Goal: Task Accomplishment & Management: Manage account settings

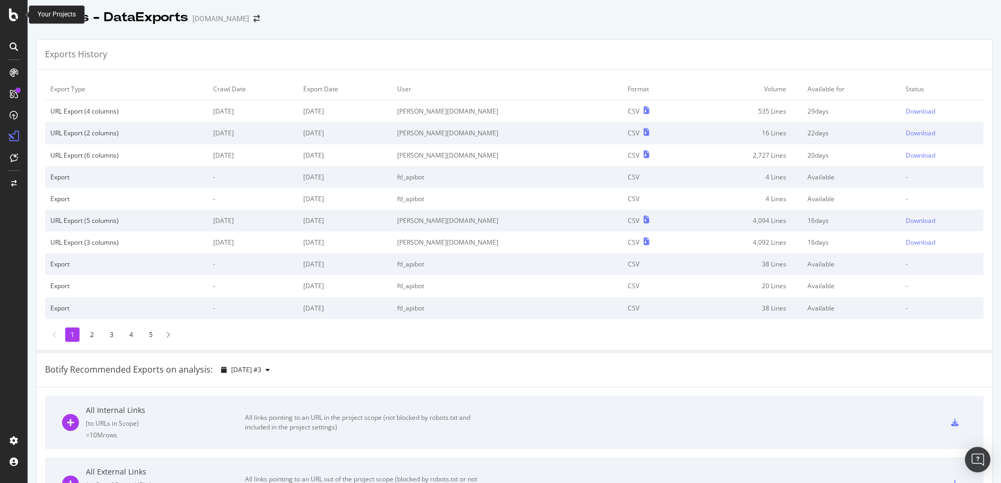
click at [12, 14] on icon at bounding box center [14, 14] width 10 height 13
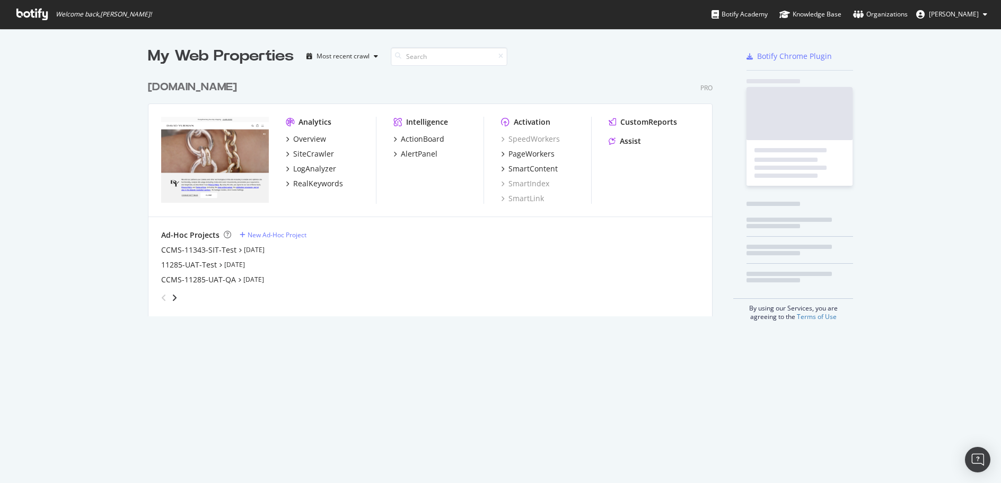
scroll to position [475, 985]
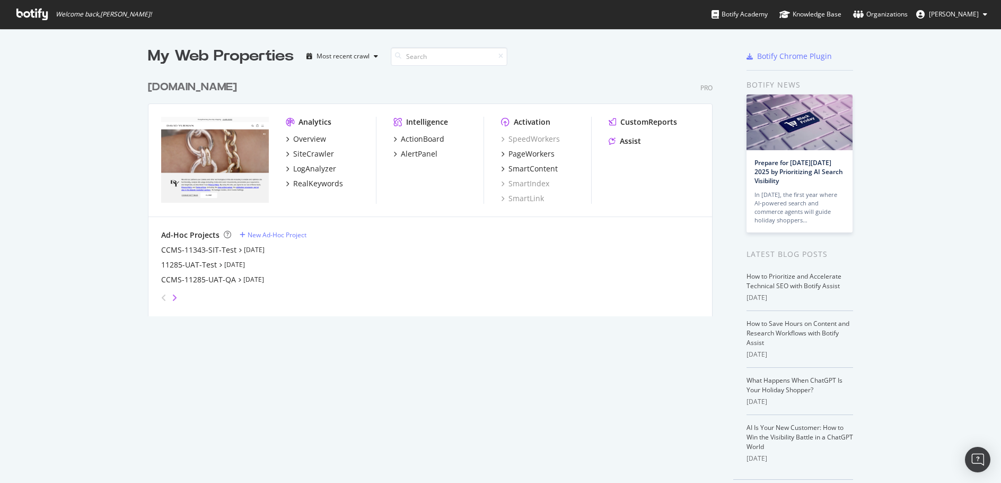
click at [172, 295] on icon "angle-right" at bounding box center [174, 297] width 5 height 8
click at [176, 264] on div "DY_UAT" at bounding box center [174, 264] width 27 height 11
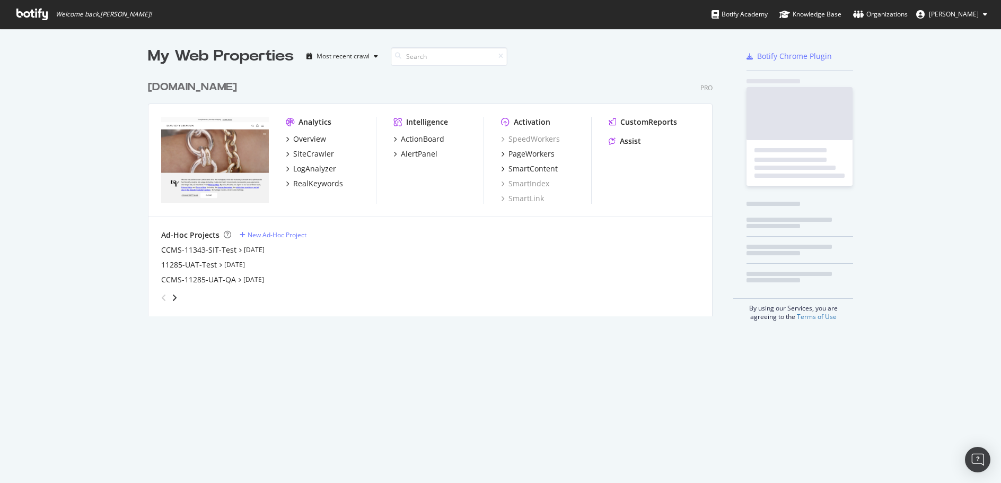
scroll to position [475, 985]
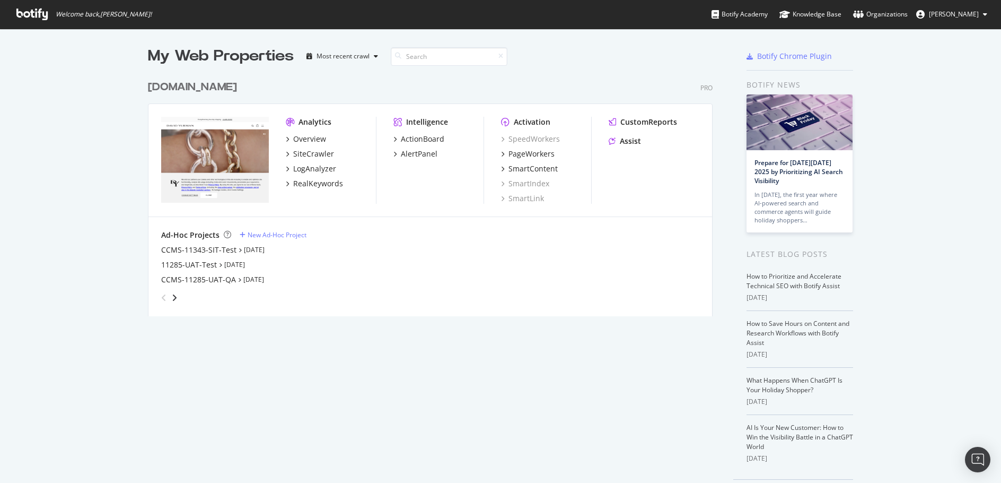
click at [203, 84] on div "[DOMAIN_NAME]" at bounding box center [192, 87] width 89 height 15
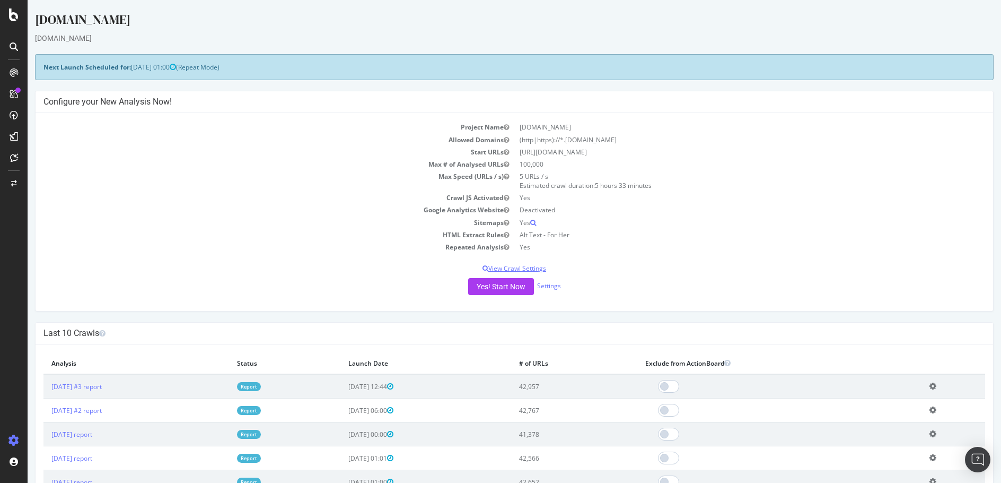
click at [498, 269] on p "View Crawl Settings" at bounding box center [514, 268] width 942 height 9
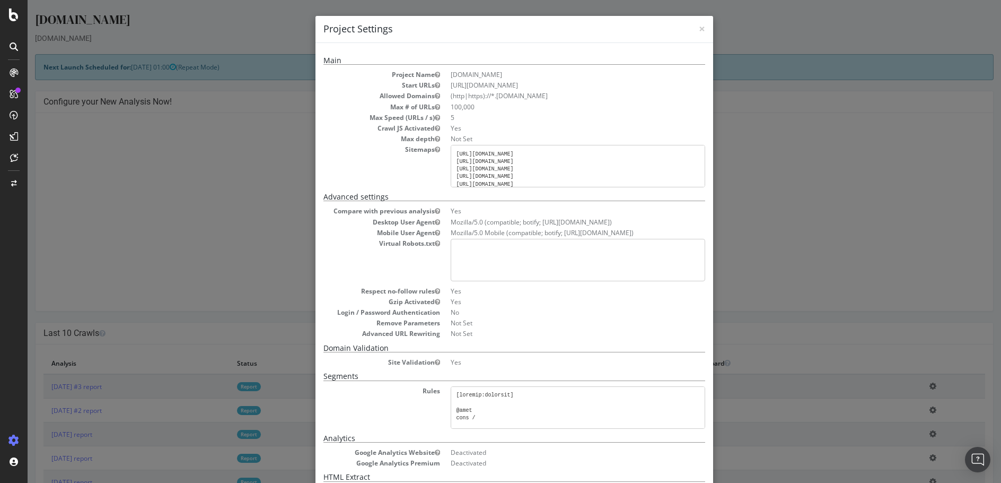
drag, startPoint x: 608, startPoint y: 167, endPoint x: 449, endPoint y: 148, distance: 160.2
click at [451, 148] on pre "[URL][DOMAIN_NAME] [URL][DOMAIN_NAME] [URL][DOMAIN_NAME] [URL][DOMAIN_NAME] [UR…" at bounding box center [578, 166] width 255 height 42
copy pre "[URL][DOMAIN_NAME] [URL][DOMAIN_NAME] [URL][DOMAIN_NAME] [URL][DOMAIN_NAME] [UR…"
click at [699, 28] on span "×" at bounding box center [702, 28] width 6 height 15
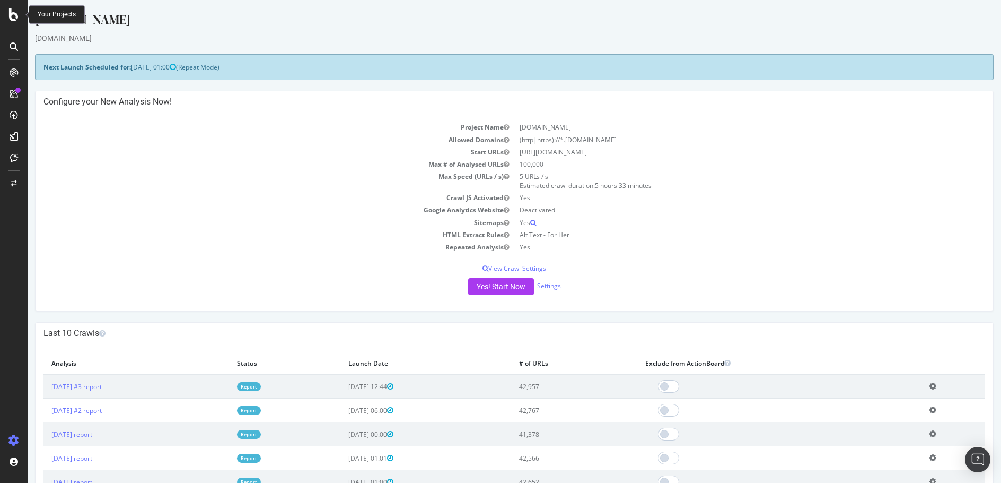
click at [12, 12] on icon at bounding box center [14, 14] width 10 height 13
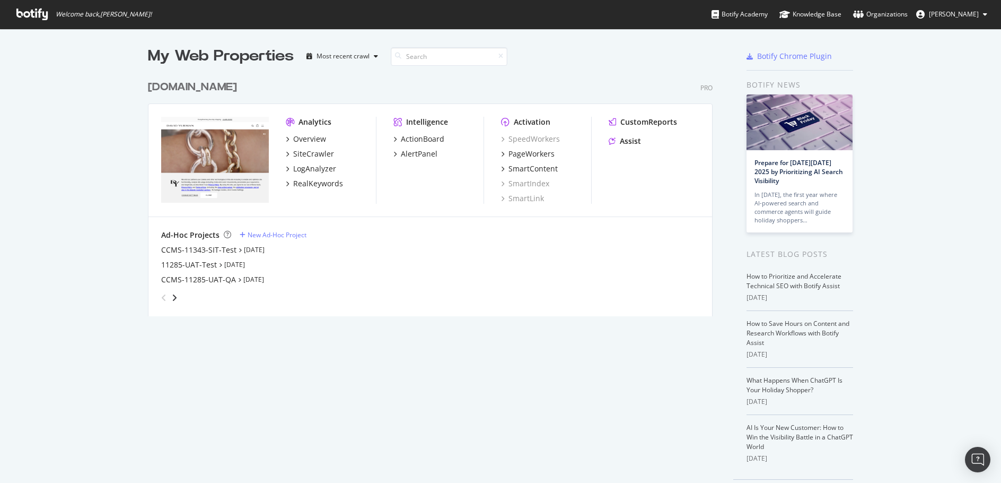
scroll to position [475, 985]
click at [172, 296] on icon "angle-right" at bounding box center [174, 297] width 5 height 8
click at [173, 267] on div "DY_UAT" at bounding box center [174, 264] width 27 height 11
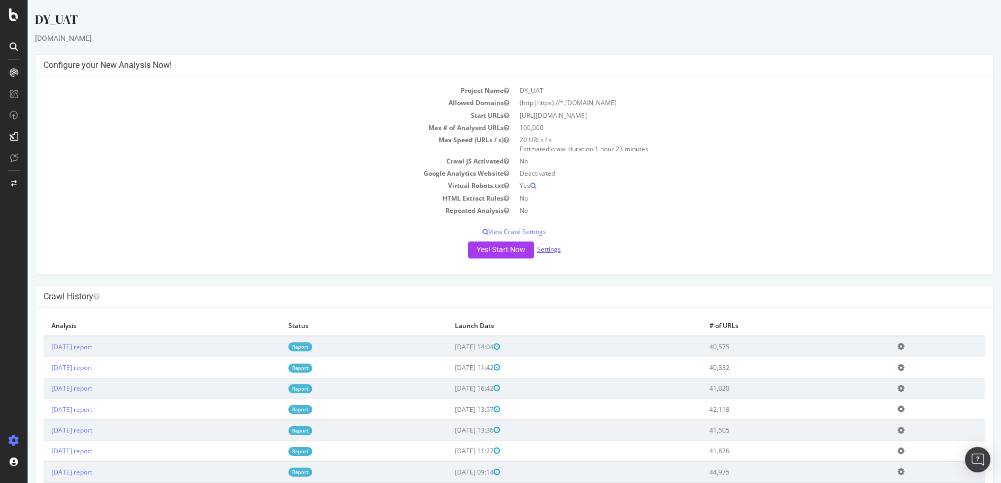
click at [545, 249] on link "Settings" at bounding box center [549, 248] width 24 height 9
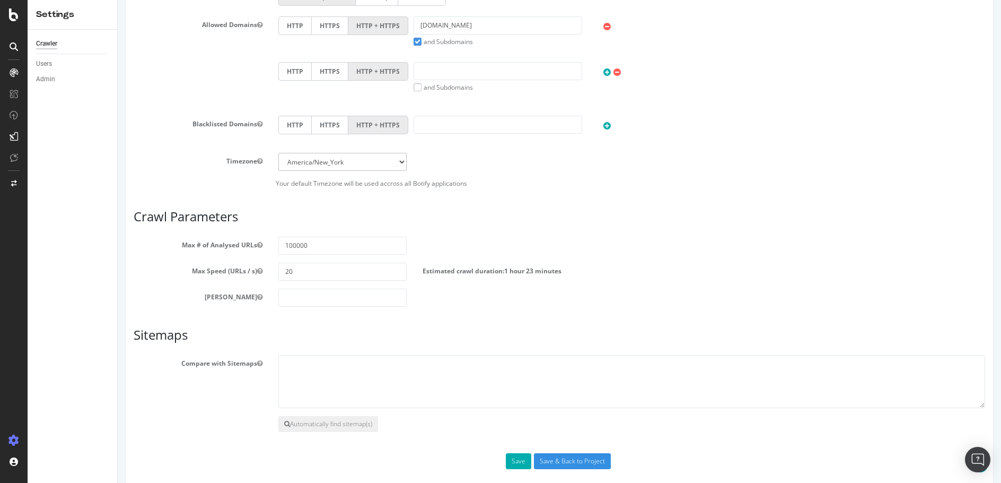
scroll to position [414, 0]
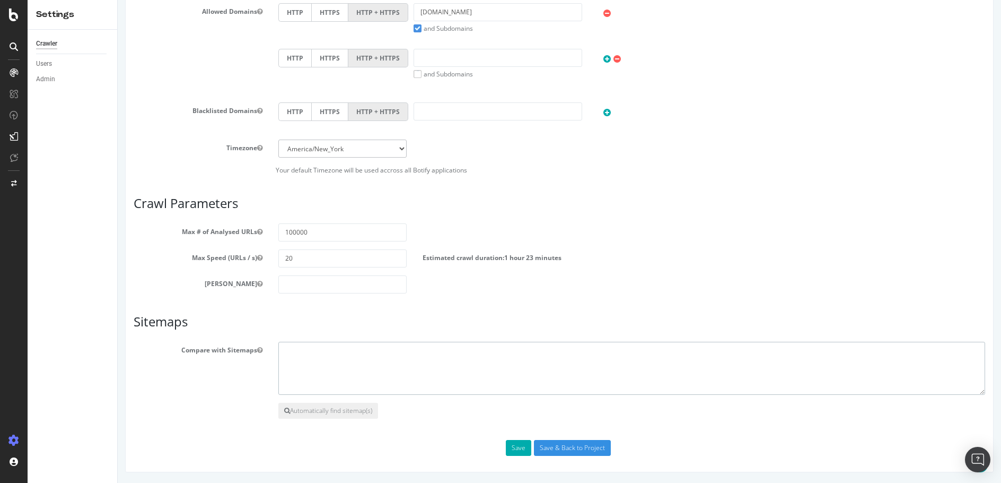
click at [306, 354] on textarea at bounding box center [631, 367] width 707 height 53
paste textarea "[URL][DOMAIN_NAME] [URL][DOMAIN_NAME] [URL][DOMAIN_NAME] [URL][DOMAIN_NAME] [UR…"
click at [315, 348] on textarea "[URL][DOMAIN_NAME] [URL][DOMAIN_NAME] [URL][DOMAIN_NAME] [URL][DOMAIN_NAME] [UR…" at bounding box center [631, 367] width 707 height 53
click at [314, 358] on textarea "[URL][DOMAIN_NAME] [URL][DOMAIN_NAME] [URL][DOMAIN_NAME] [URL][DOMAIN_NAME] [UR…" at bounding box center [631, 367] width 707 height 53
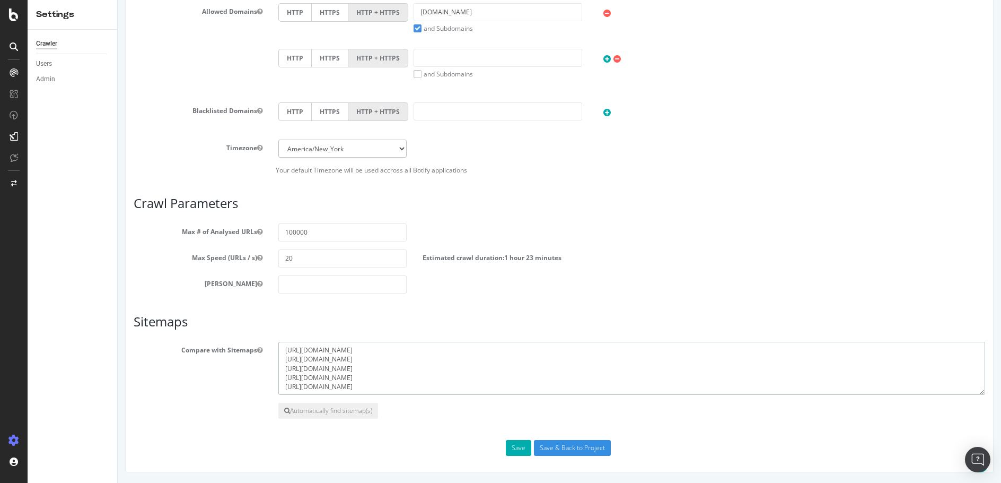
click at [314, 358] on textarea "[URL][DOMAIN_NAME] [URL][DOMAIN_NAME] [URL][DOMAIN_NAME] [URL][DOMAIN_NAME] [UR…" at bounding box center [631, 367] width 707 height 53
click at [314, 370] on textarea "[URL][DOMAIN_NAME] [URL][DOMAIN_NAME] [URL][DOMAIN_NAME] [URL][DOMAIN_NAME] [UR…" at bounding box center [631, 367] width 707 height 53
click at [313, 379] on textarea "[URL][DOMAIN_NAME] [URL][DOMAIN_NAME] [URL][DOMAIN_NAME] [URL][DOMAIN_NAME] [UR…" at bounding box center [631, 367] width 707 height 53
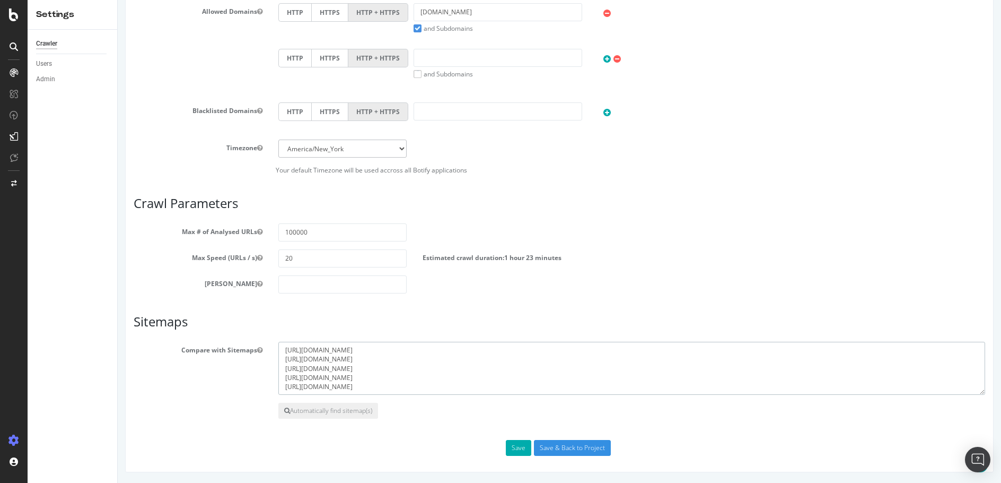
click at [309, 388] on textarea "[URL][DOMAIN_NAME] [URL][DOMAIN_NAME] [URL][DOMAIN_NAME] [URL][DOMAIN_NAME] [UR…" at bounding box center [631, 367] width 707 height 53
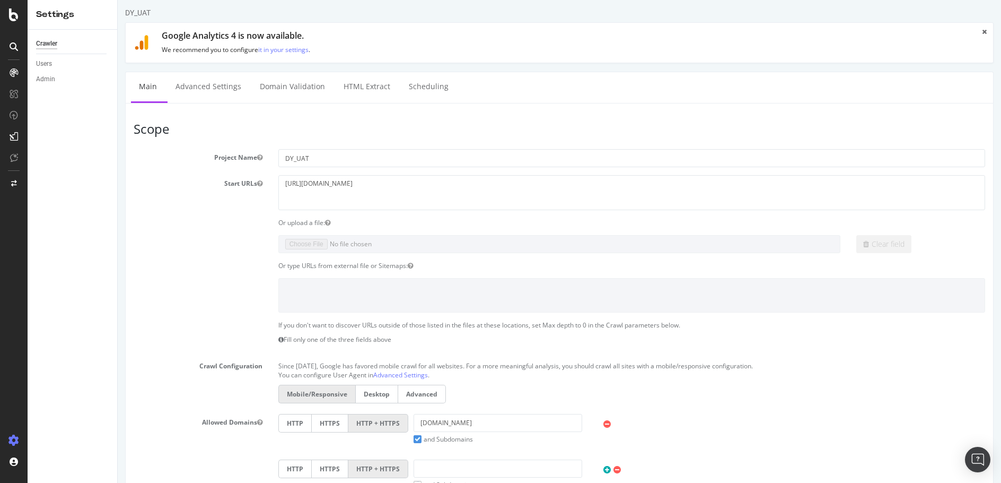
scroll to position [0, 0]
type textarea "[URL][DOMAIN_NAME] [URL][DOMAIN_NAME] [URL][DOMAIN_NAME] [URL][DOMAIN_NAME] [UR…"
click at [390, 183] on textarea "[URL][DOMAIN_NAME]" at bounding box center [631, 195] width 707 height 34
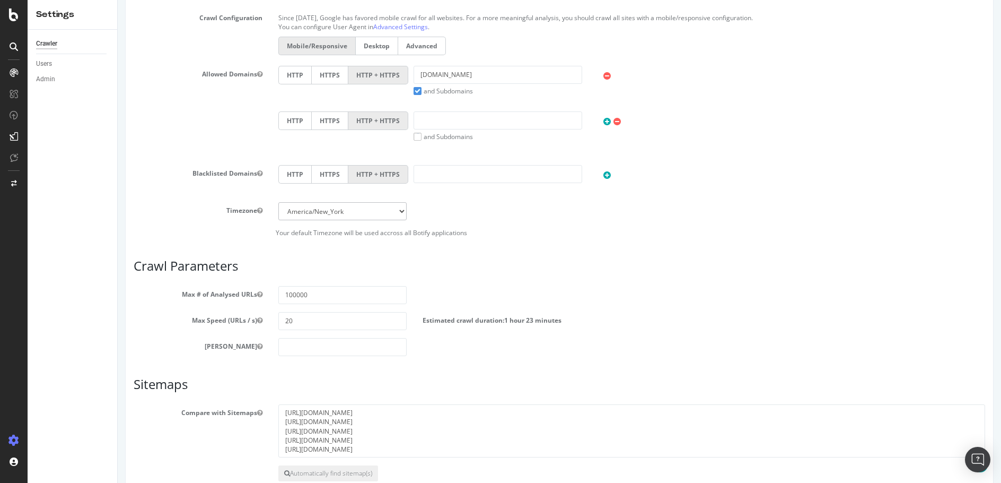
scroll to position [414, 0]
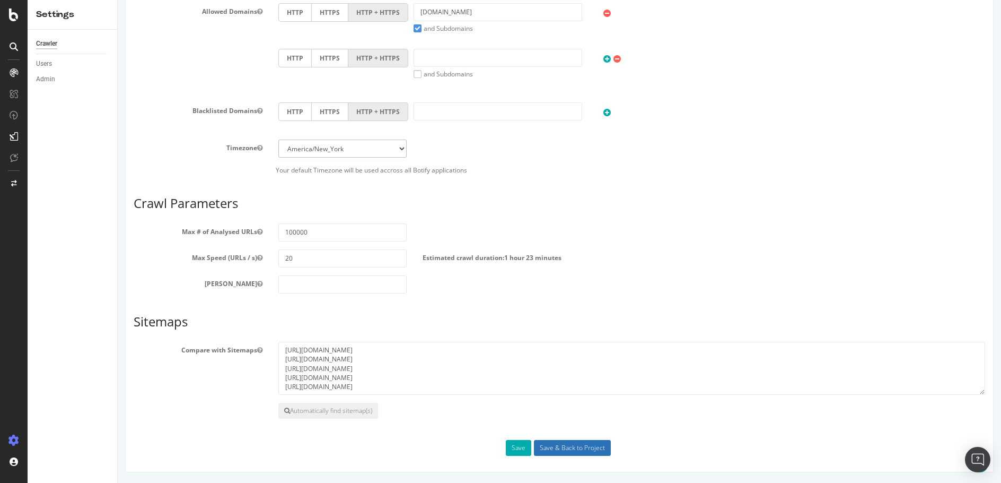
type textarea "[URL][DOMAIN_NAME]"
click at [584, 449] on input "Save & Back to Project" at bounding box center [572, 448] width 77 height 16
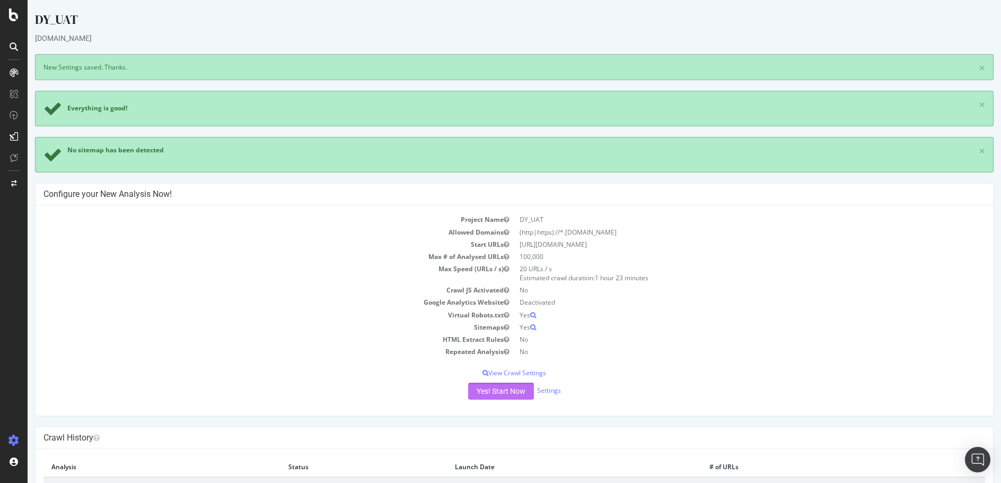
click at [479, 392] on button "Yes! Start Now" at bounding box center [501, 390] width 66 height 17
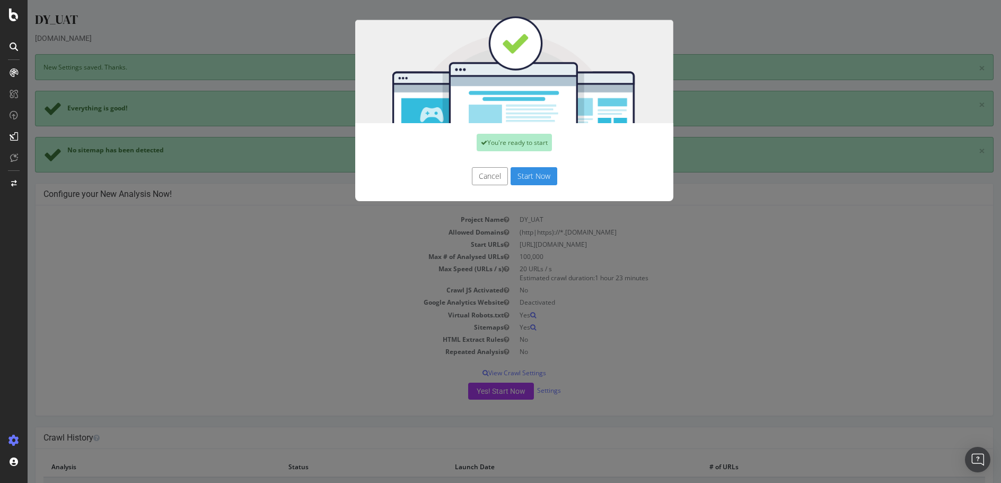
click at [532, 174] on button "Start Now" at bounding box center [534, 176] width 47 height 18
